Goal: Navigation & Orientation: Find specific page/section

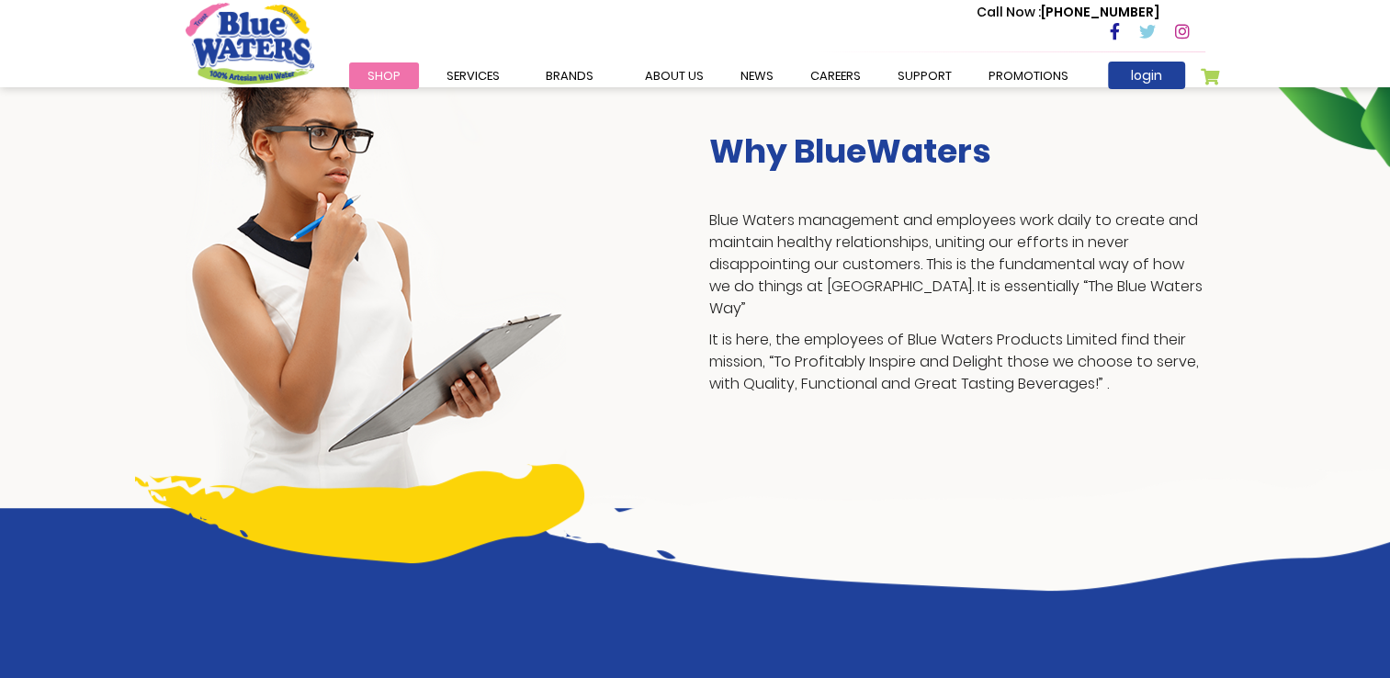
scroll to position [408, 0]
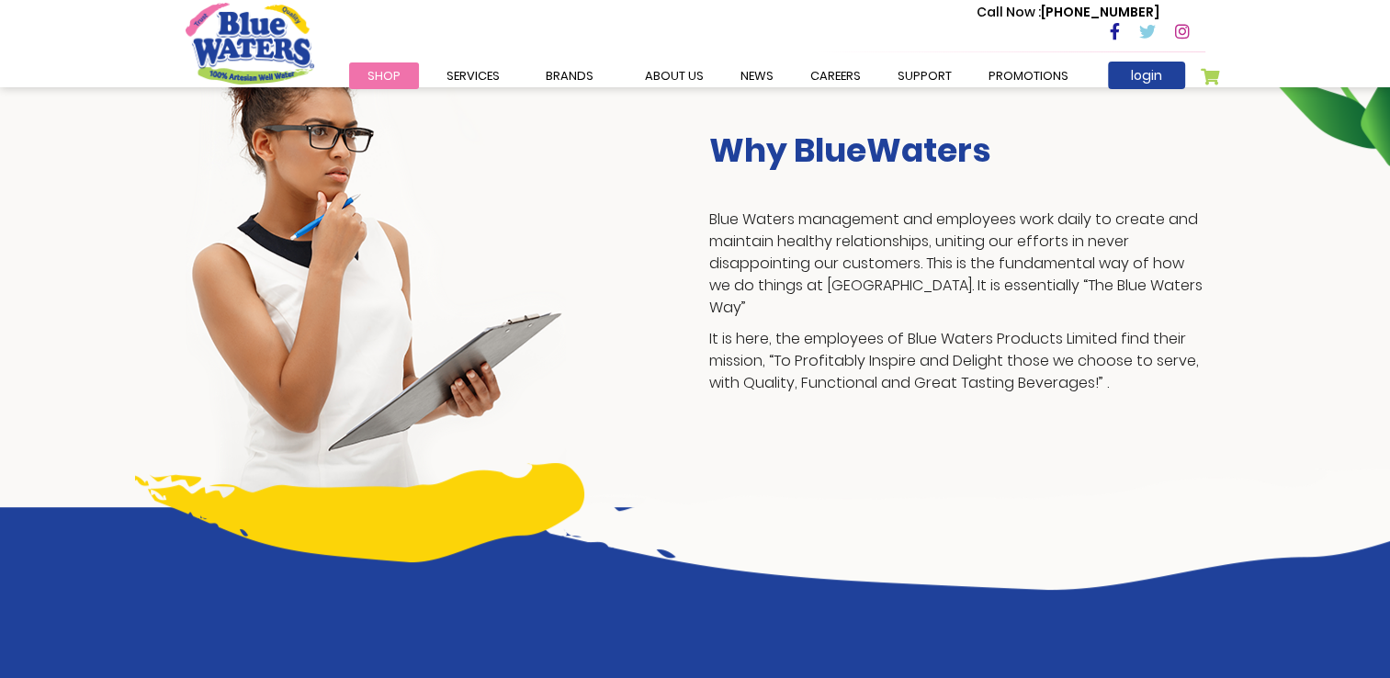
drag, startPoint x: 0, startPoint y: 0, endPoint x: 376, endPoint y: 372, distance: 528.9
click at [376, 372] on img at bounding box center [376, 267] width 380 height 481
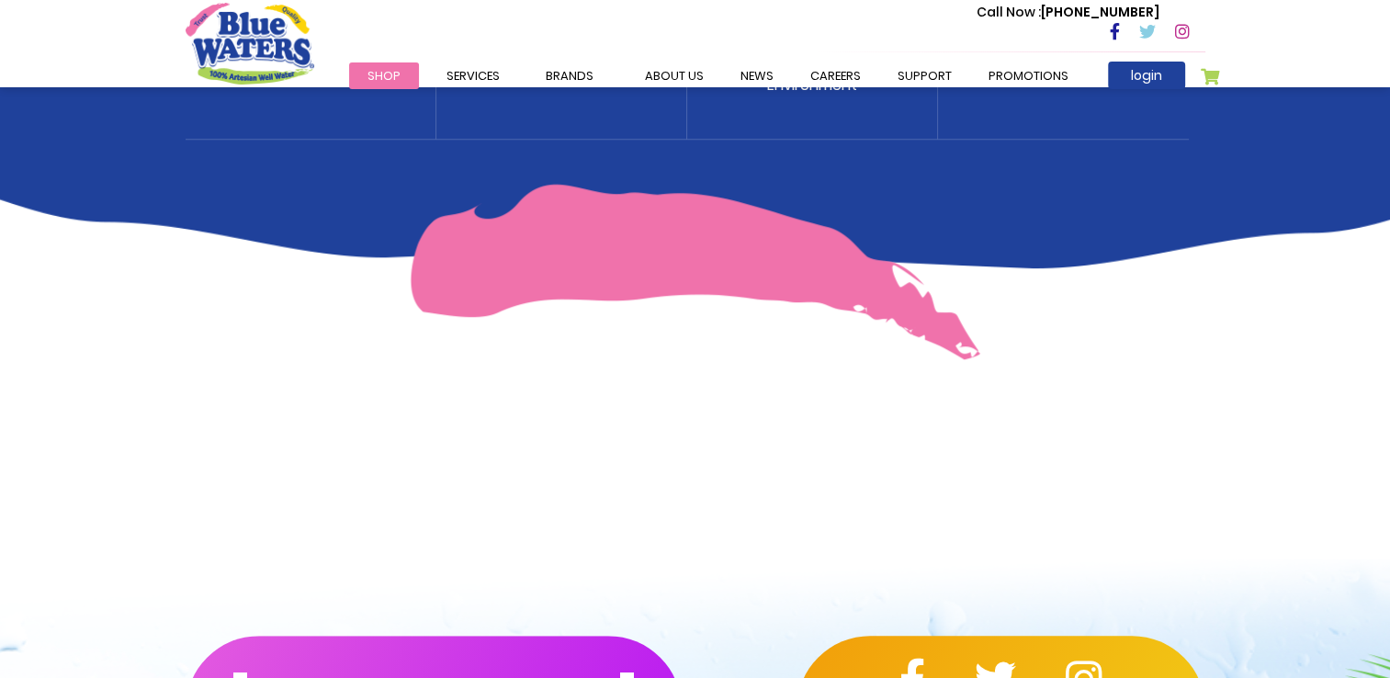
scroll to position [1257, 0]
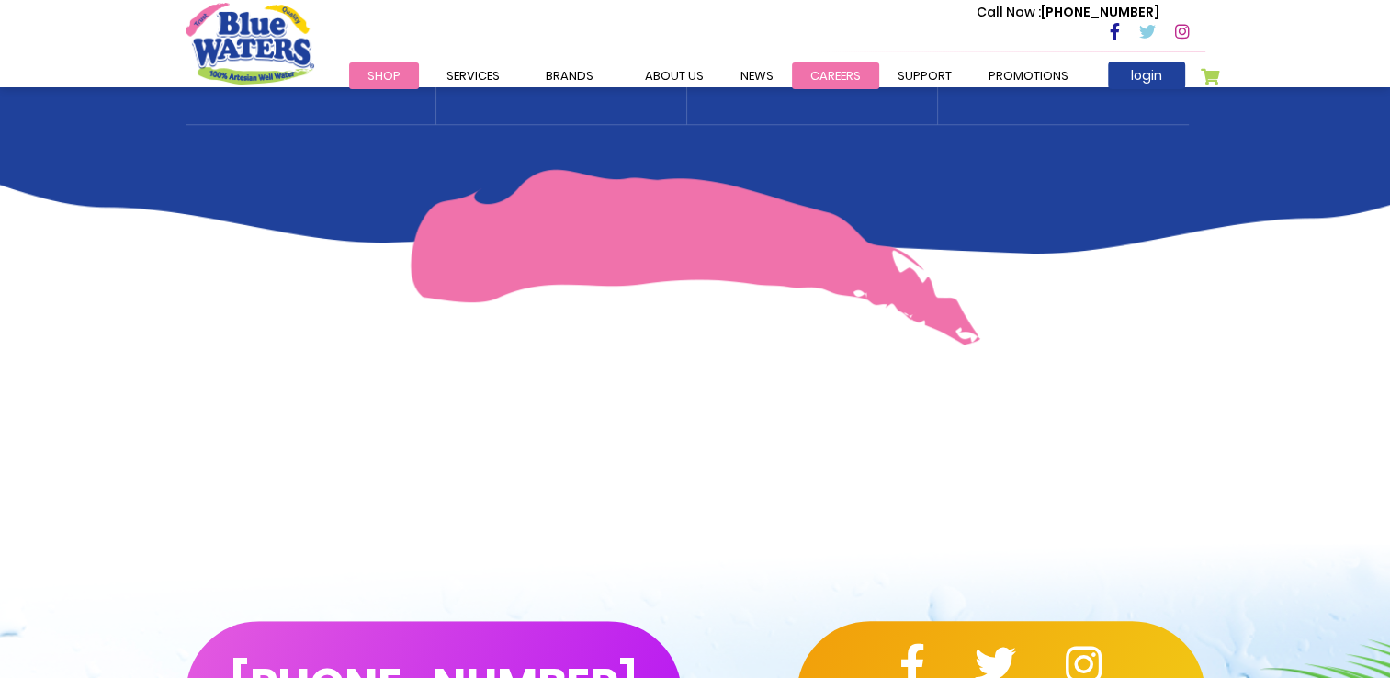
click at [823, 74] on link "careers" at bounding box center [835, 75] width 87 height 27
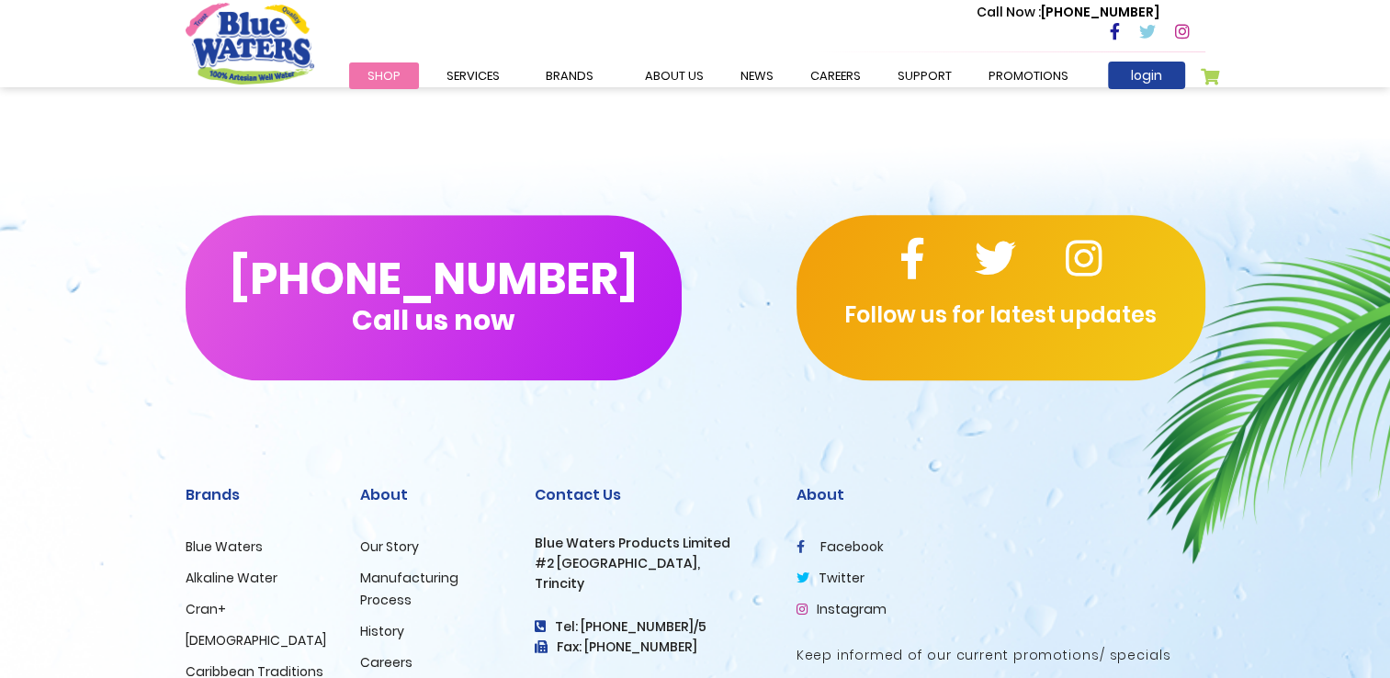
scroll to position [1662, 0]
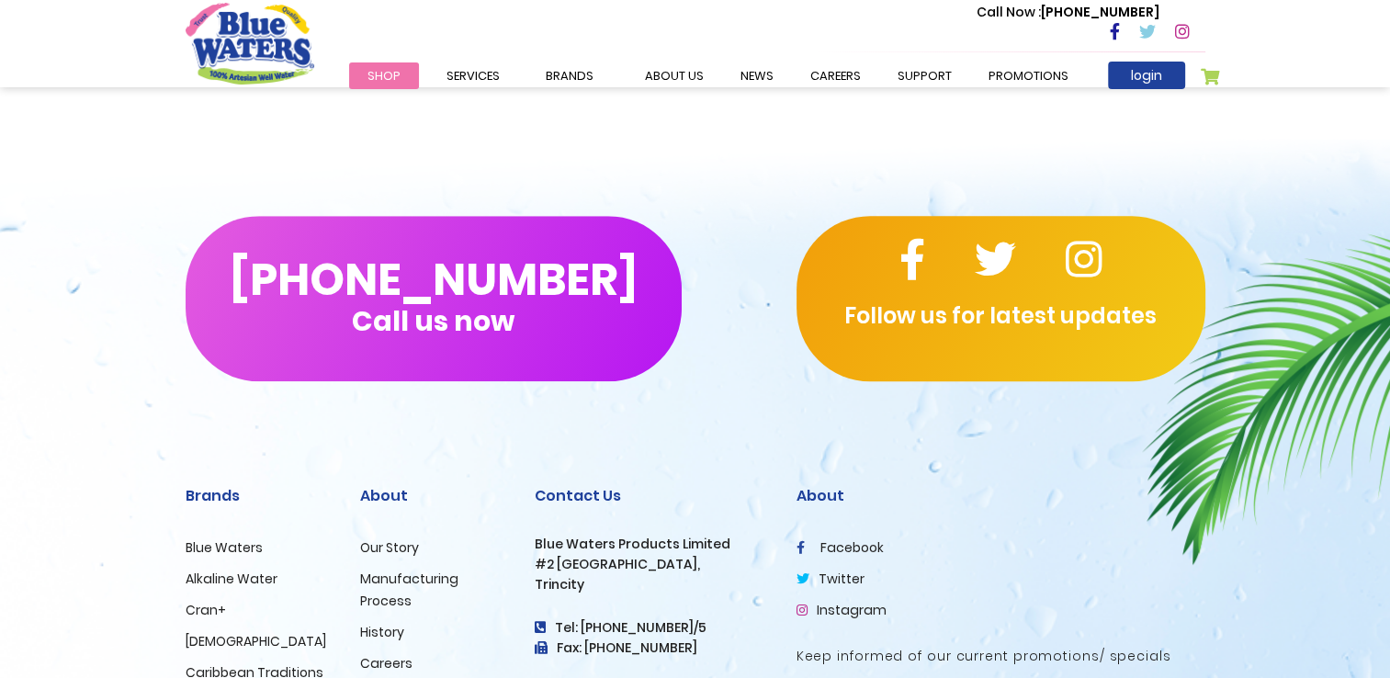
click at [387, 672] on link "Careers" at bounding box center [386, 663] width 52 height 18
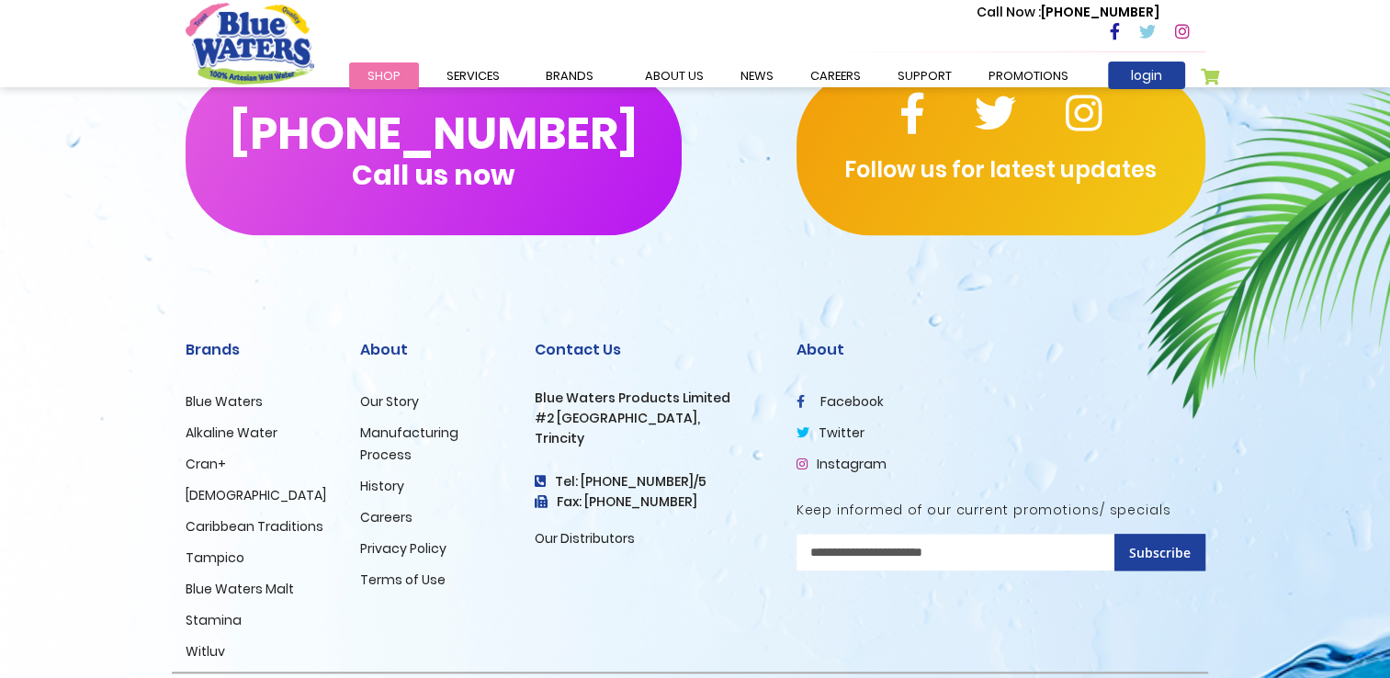
scroll to position [1866, 0]
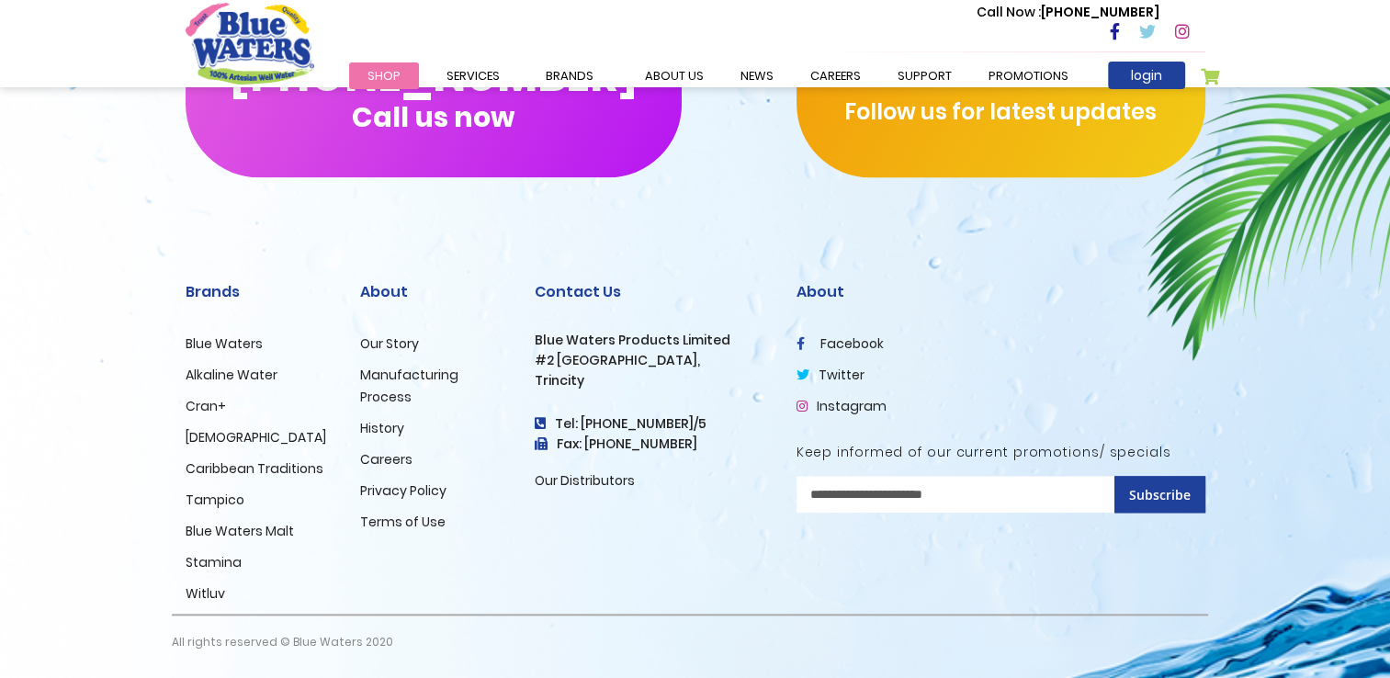
click at [382, 461] on link "Careers" at bounding box center [386, 459] width 52 height 18
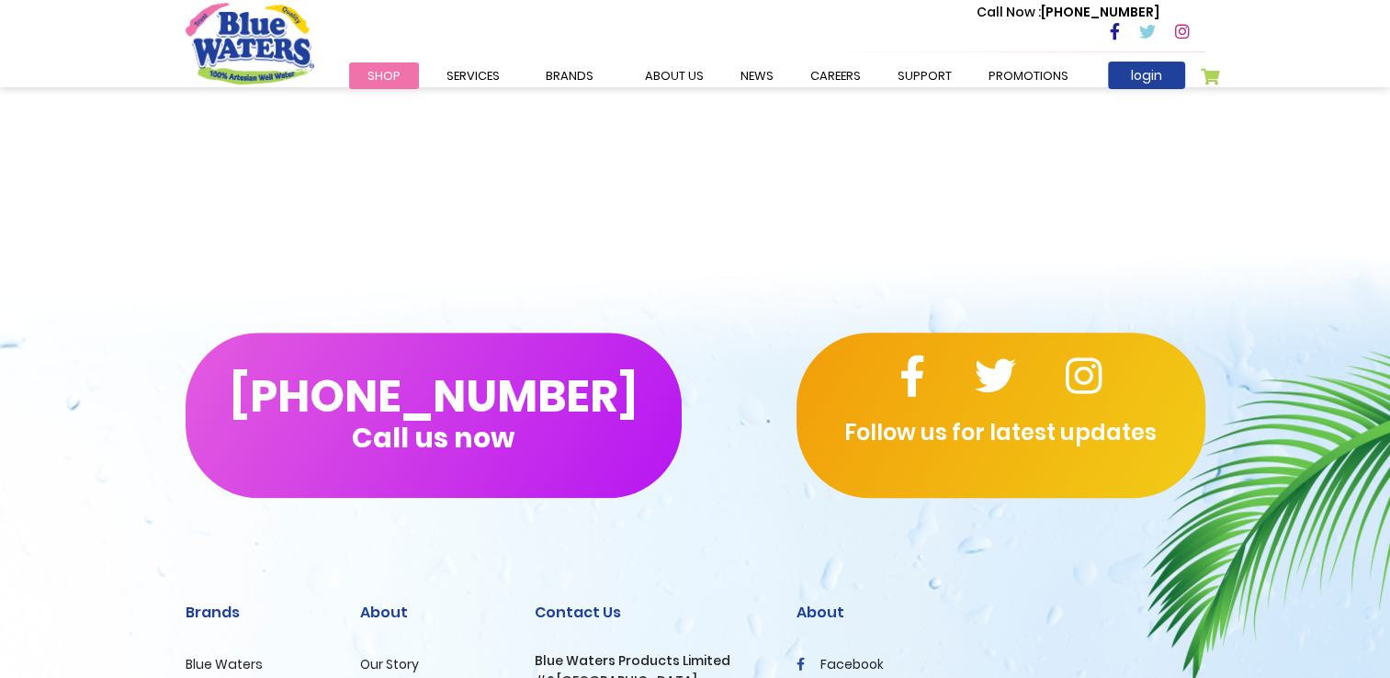
scroll to position [1866, 0]
